Goal: Information Seeking & Learning: Learn about a topic

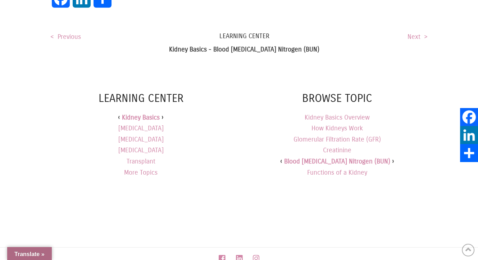
scroll to position [756, 0]
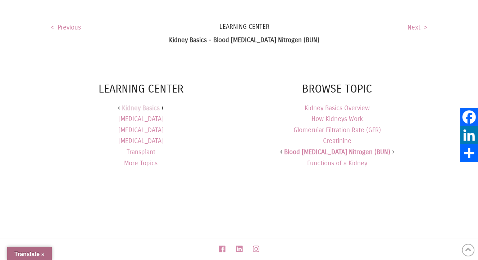
click at [135, 103] on link "Kidney Basics" at bounding box center [141, 108] width 38 height 11
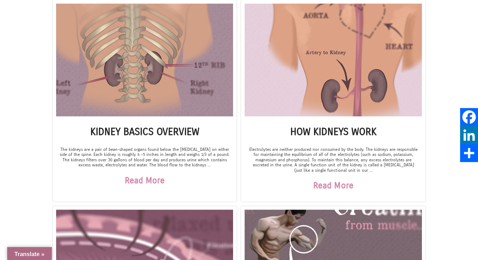
scroll to position [168, 0]
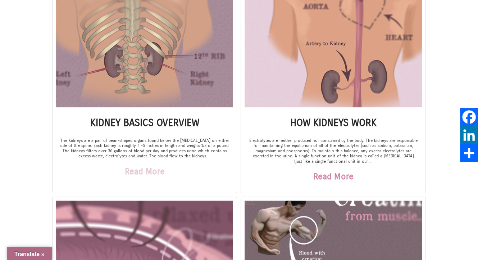
click at [138, 167] on link "Read More" at bounding box center [145, 171] width 40 height 25
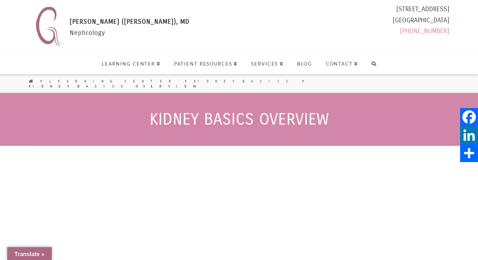
select select "Language Translate Widget"
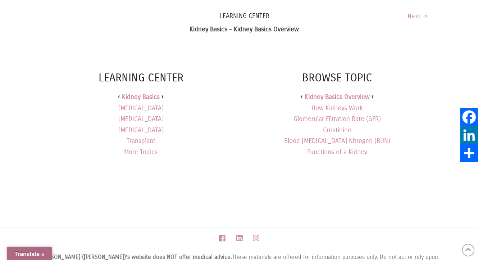
scroll to position [924, 0]
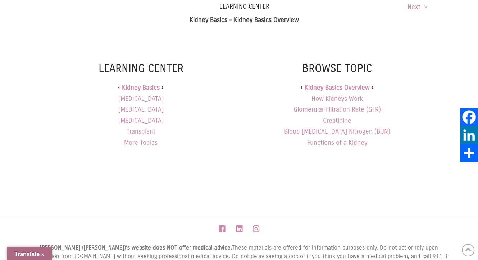
click at [160, 94] on link "[MEDICAL_DATA]" at bounding box center [140, 98] width 45 height 11
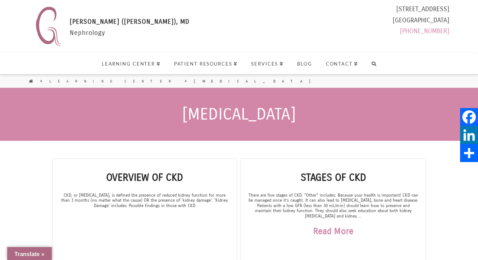
select select "Language Translate Widget"
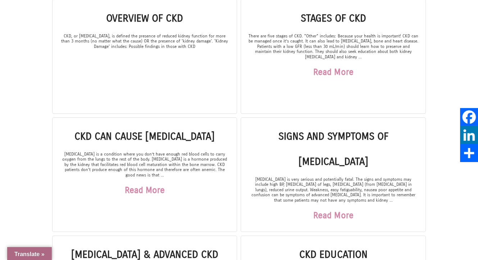
scroll to position [168, 0]
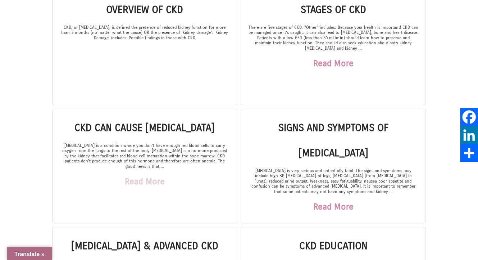
click at [140, 176] on link "Read More" at bounding box center [145, 181] width 40 height 25
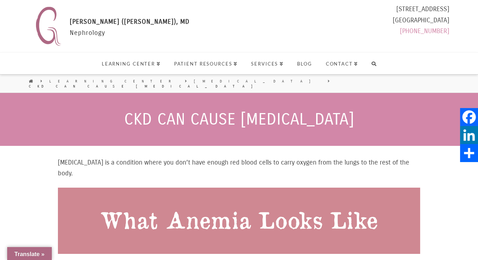
select select "Language Translate Widget"
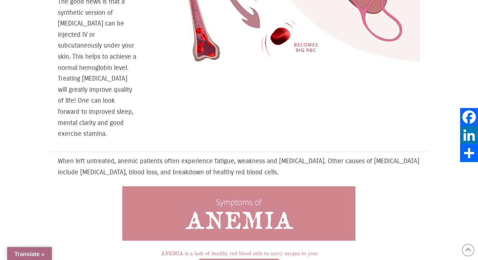
scroll to position [588, 0]
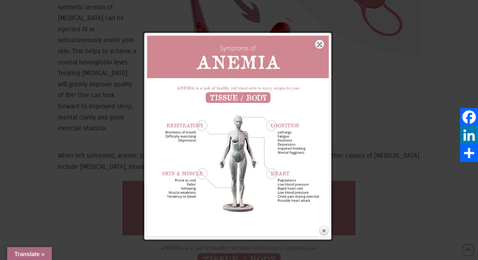
click at [321, 43] on link "Expand" at bounding box center [320, 44] width 10 height 10
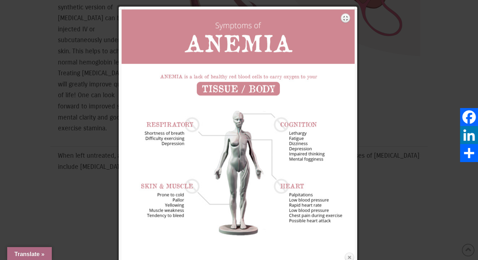
click at [351, 256] on link "Close" at bounding box center [349, 257] width 11 height 11
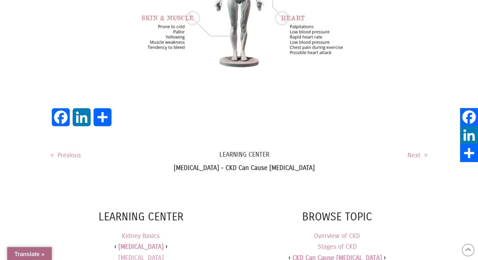
scroll to position [1008, 0]
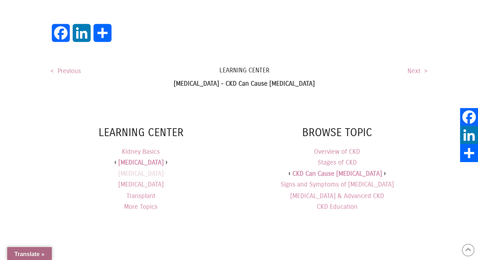
click at [141, 168] on link "[MEDICAL_DATA]" at bounding box center [140, 173] width 45 height 11
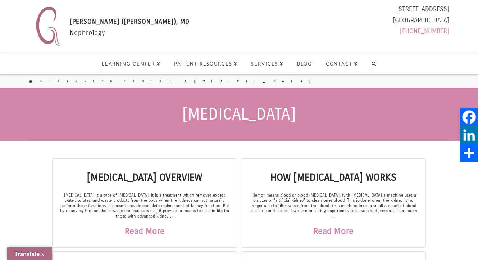
select select "Language Translate Widget"
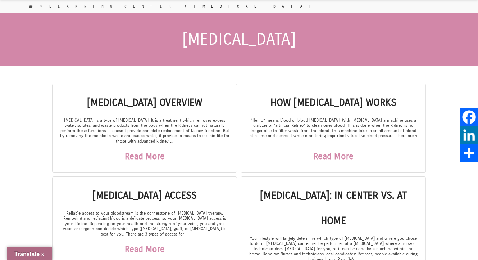
scroll to position [84, 0]
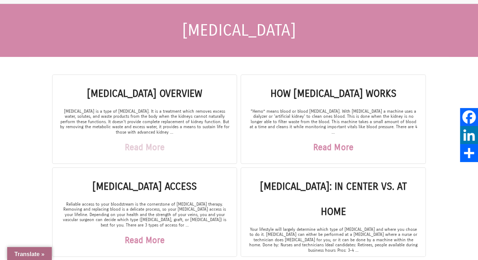
click at [158, 144] on link "Read More" at bounding box center [145, 147] width 40 height 25
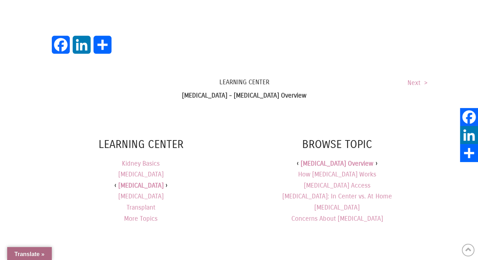
scroll to position [840, 0]
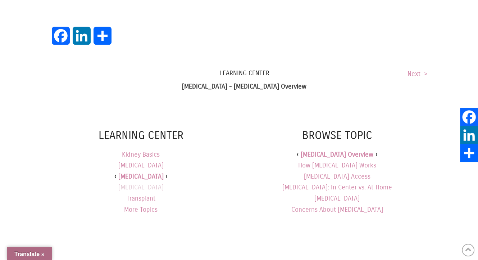
click at [148, 182] on link "[MEDICAL_DATA]" at bounding box center [140, 187] width 45 height 11
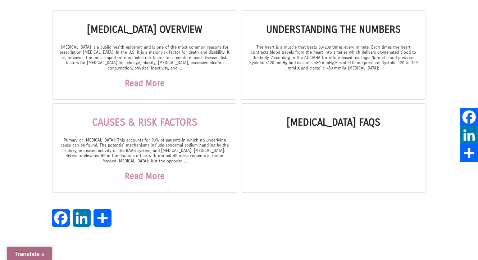
scroll to position [168, 0]
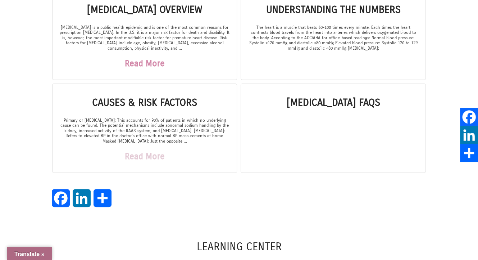
click at [141, 153] on link "Read More" at bounding box center [145, 156] width 40 height 25
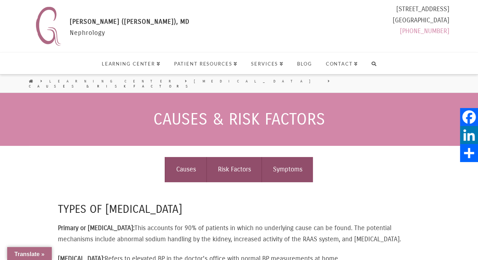
select select "Language Translate Widget"
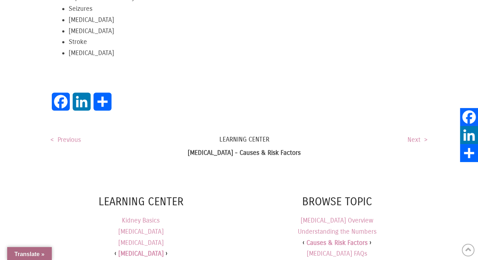
scroll to position [756, 0]
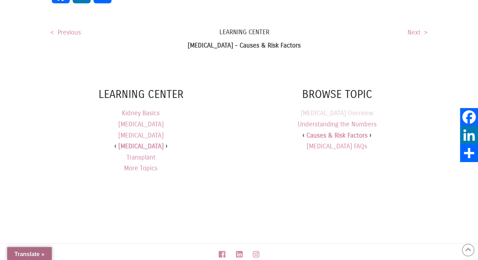
click at [324, 117] on link "[MEDICAL_DATA] Overview" at bounding box center [337, 113] width 73 height 8
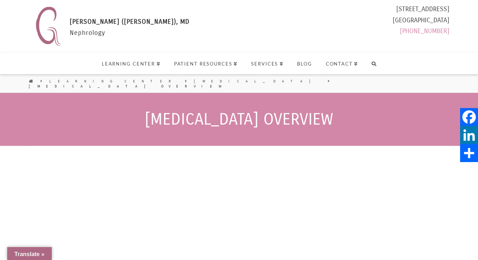
select select "Language Translate Widget"
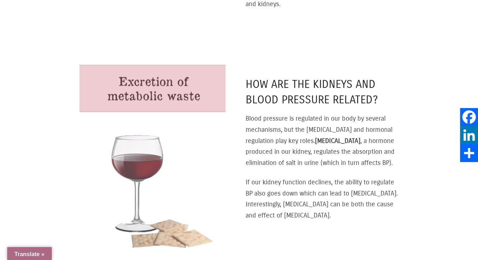
scroll to position [420, 0]
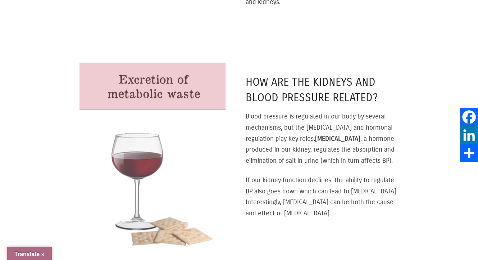
drag, startPoint x: 311, startPoint y: 173, endPoint x: 290, endPoint y: 173, distance: 21.2
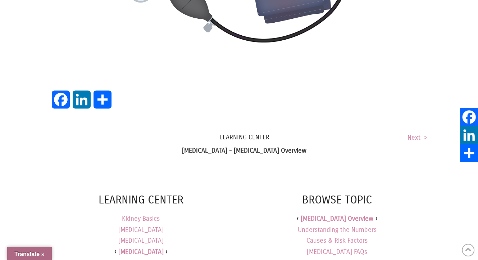
scroll to position [1168, 0]
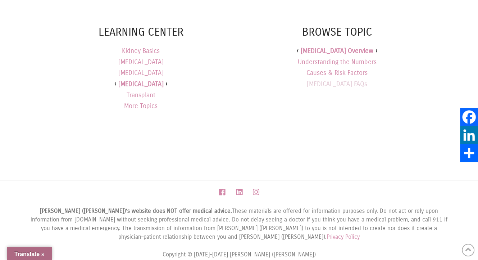
click at [333, 80] on link "[MEDICAL_DATA] FAQs" at bounding box center [337, 84] width 60 height 8
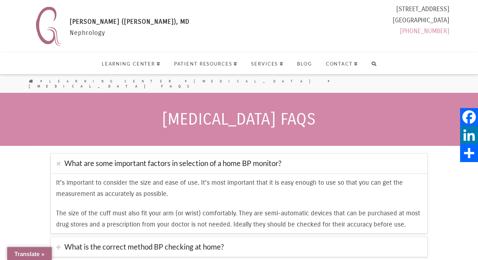
select select "Language Translate Widget"
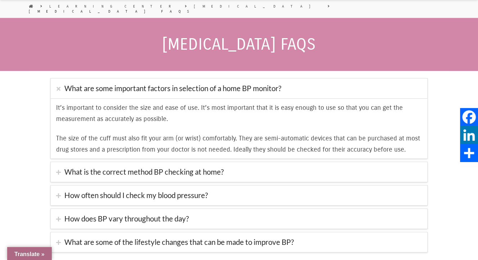
scroll to position [84, 0]
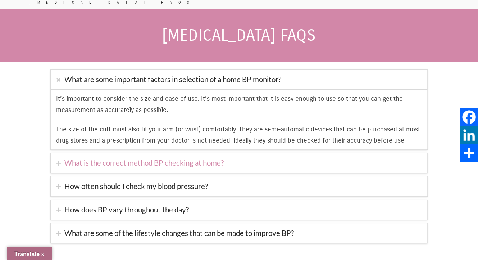
click at [208, 157] on link "What is the correct method BP checking at home?" at bounding box center [239, 163] width 377 height 20
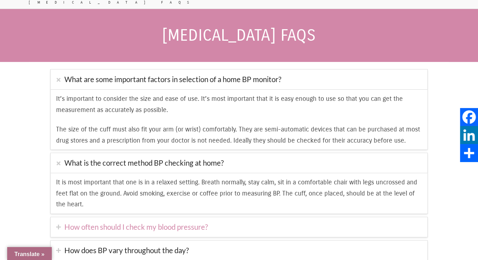
click at [255, 217] on link "How often should I check my blood pressure?" at bounding box center [239, 227] width 377 height 20
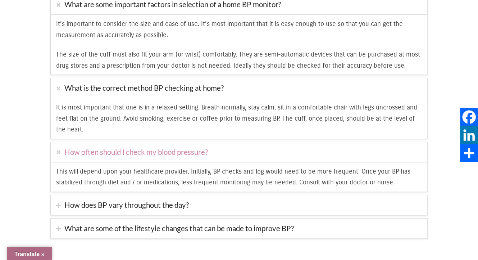
scroll to position [168, 0]
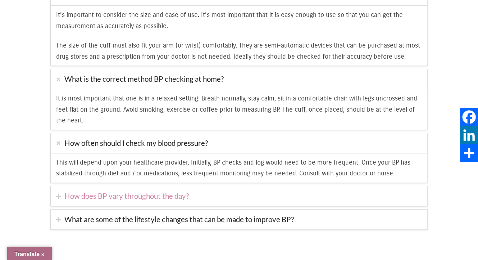
click at [172, 190] on link "How does BP vary throughout the day?" at bounding box center [239, 196] width 377 height 20
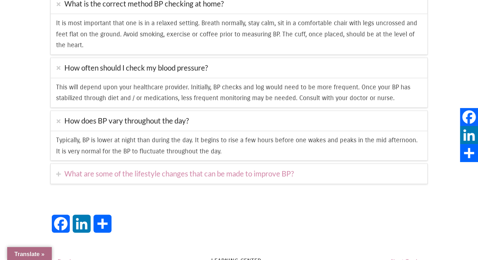
scroll to position [252, 0]
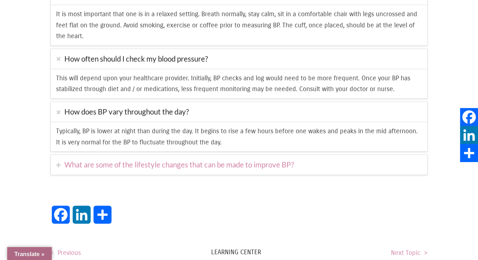
click at [282, 157] on link "What are some of the lifestyle changes that can be made to improve BP?" at bounding box center [239, 165] width 377 height 20
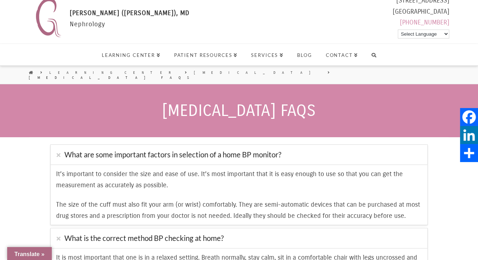
scroll to position [0, 0]
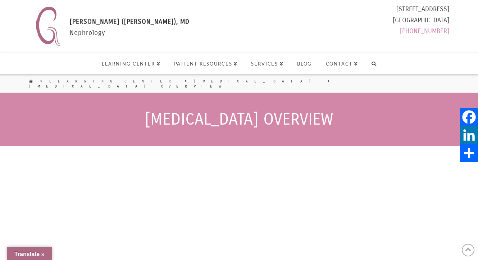
scroll to position [840, 0]
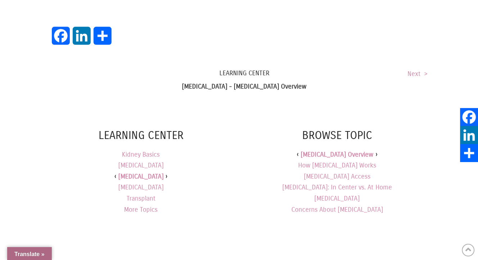
select select "Language Translate Widget"
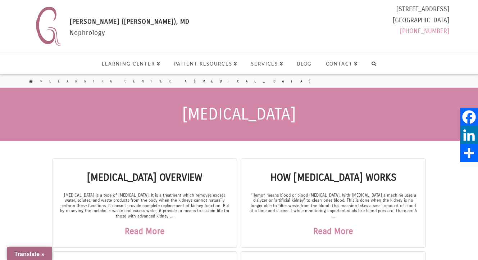
scroll to position [84, 0]
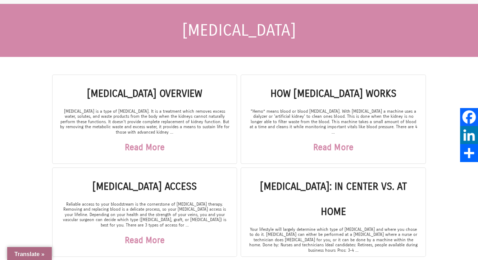
select select "Language Translate Widget"
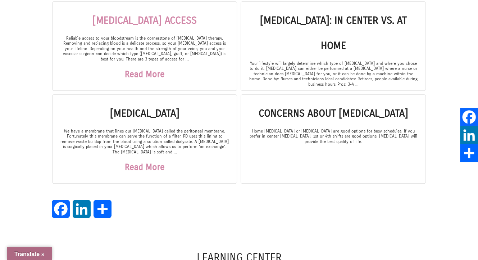
scroll to position [252, 0]
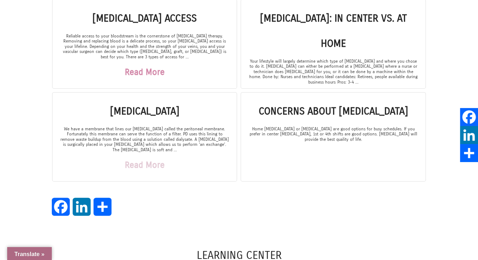
click at [139, 159] on link "Read More" at bounding box center [145, 164] width 40 height 25
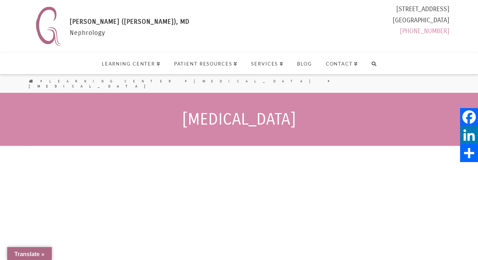
select select "Language Translate Widget"
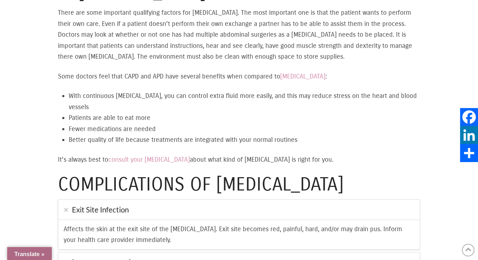
scroll to position [1679, 0]
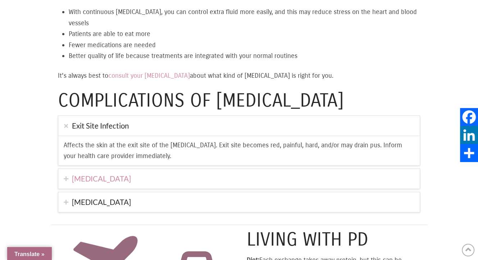
click at [119, 169] on link "Peritonitis" at bounding box center [239, 179] width 362 height 20
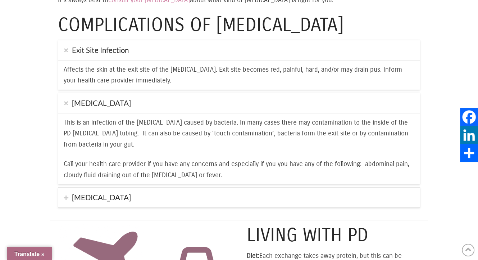
scroll to position [1764, 0]
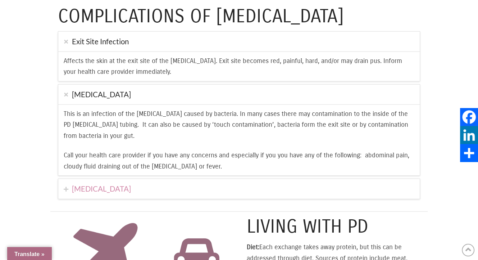
click at [94, 179] on link "Hernia" at bounding box center [239, 189] width 362 height 20
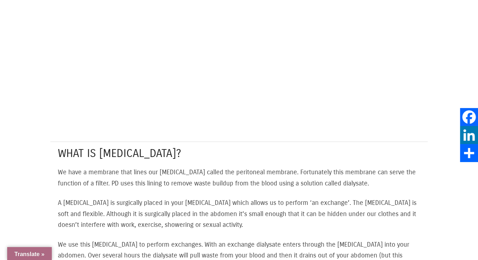
scroll to position [0, 0]
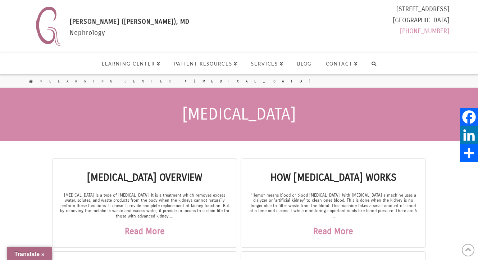
scroll to position [252, 0]
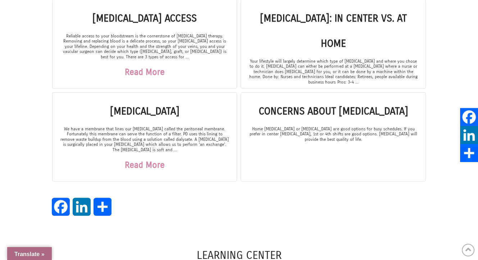
select select "Language Translate Widget"
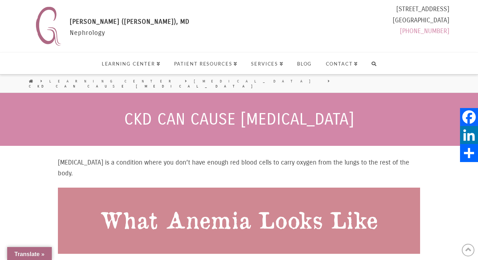
scroll to position [1008, 0]
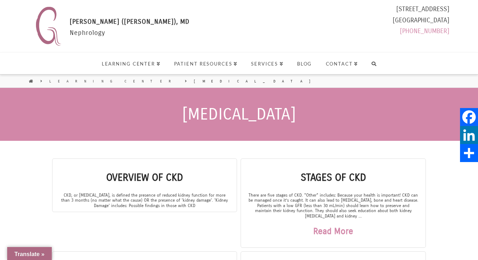
scroll to position [168, 0]
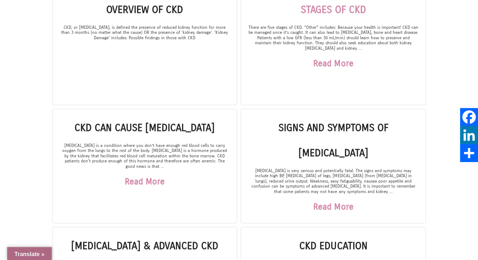
click at [308, 8] on link "Stages of CKD" at bounding box center [334, 10] width 66 height 12
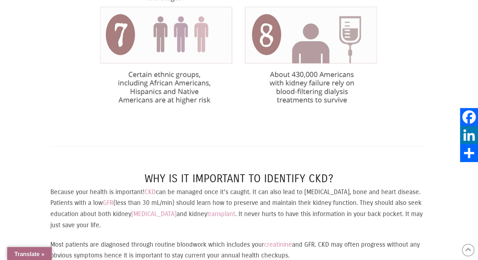
scroll to position [1260, 0]
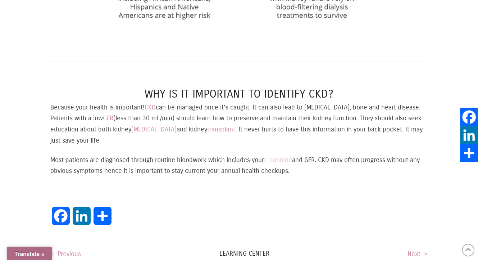
click at [275, 156] on link "creatinine" at bounding box center [278, 160] width 28 height 8
